Goal: Find contact information: Obtain details needed to contact an individual or organization

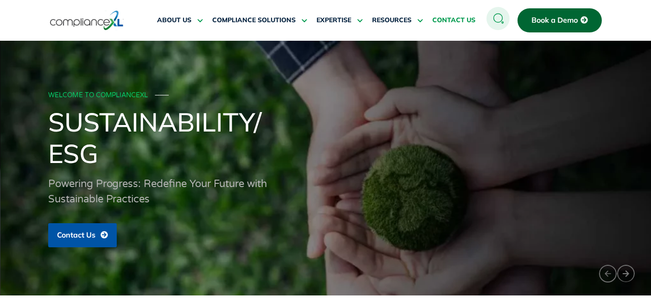
click at [450, 24] on span "CONTACT US" at bounding box center [453, 20] width 43 height 8
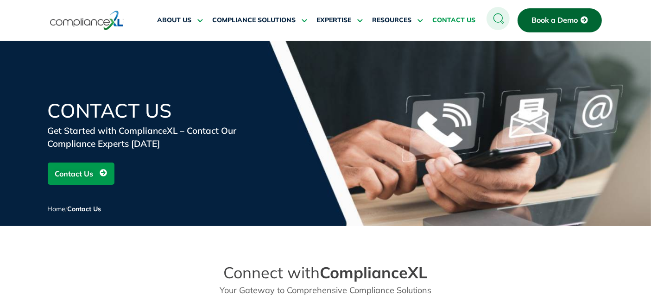
click at [86, 23] on img at bounding box center [87, 20] width 74 height 21
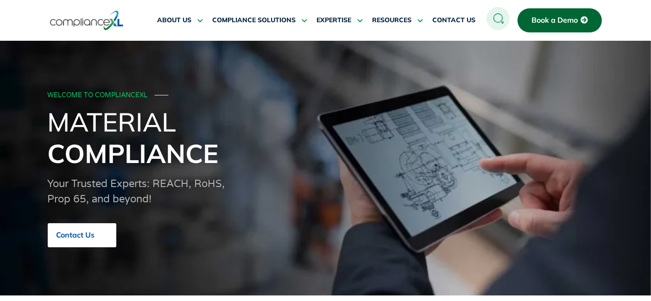
click at [94, 237] on span "Contact Us" at bounding box center [76, 235] width 38 height 8
click at [87, 230] on link "Contact Us" at bounding box center [82, 235] width 69 height 24
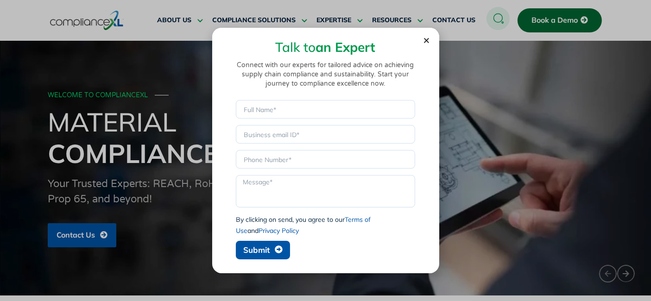
click at [426, 42] on use "Close" at bounding box center [426, 40] width 5 height 5
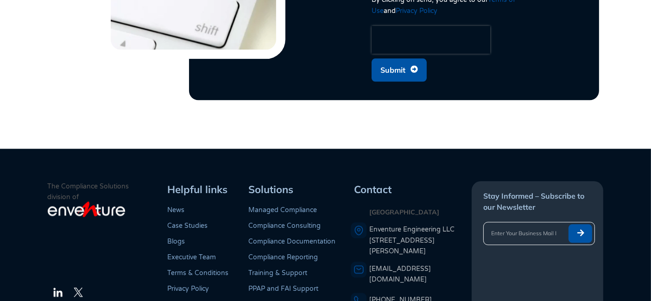
scroll to position [2363, 0]
